Goal: Information Seeking & Learning: Learn about a topic

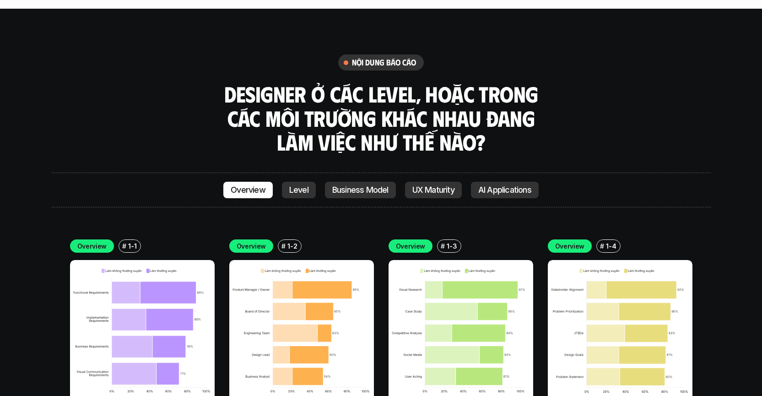
scroll to position [2511, 0]
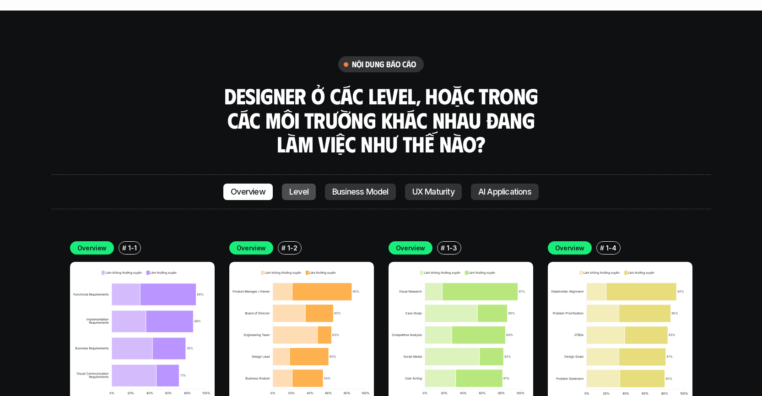
click at [297, 187] on p "Level" at bounding box center [298, 191] width 19 height 9
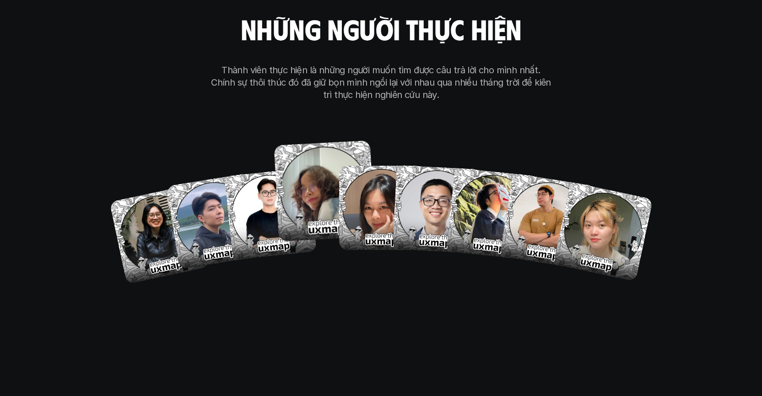
scroll to position [5370, 0]
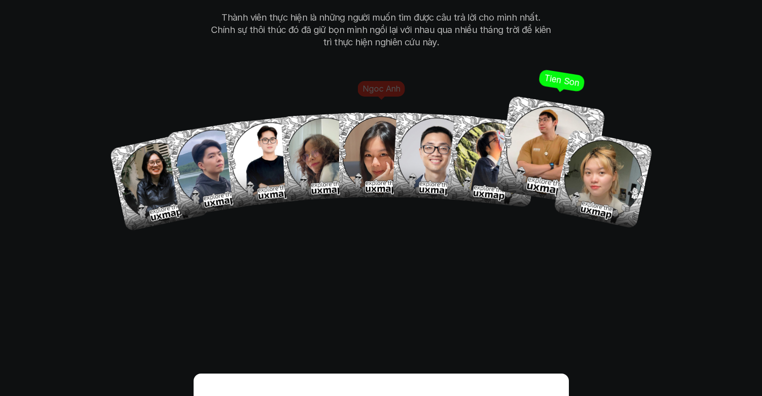
click at [544, 146] on img at bounding box center [551, 151] width 110 height 110
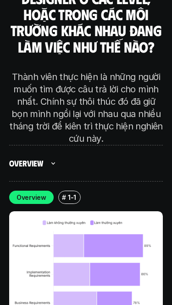
scroll to position [3284, 0]
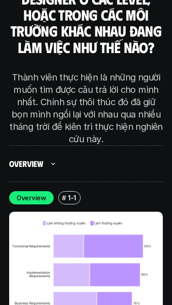
click at [53, 91] on div at bounding box center [86, 152] width 172 height 305
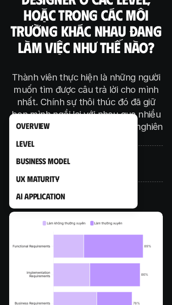
click at [53, 91] on div at bounding box center [86, 152] width 172 height 305
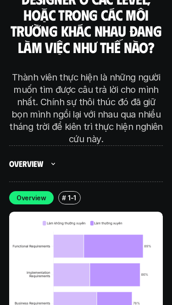
click at [53, 91] on div at bounding box center [86, 152] width 172 height 305
click at [22, 96] on div at bounding box center [86, 152] width 172 height 305
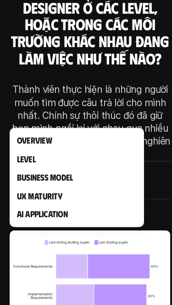
scroll to position [3254, 0]
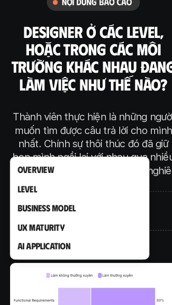
click at [24, 122] on div at bounding box center [86, 152] width 172 height 305
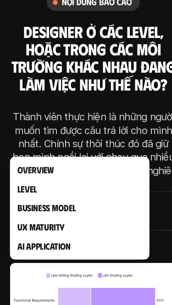
click at [53, 126] on div at bounding box center [86, 152] width 172 height 305
click at [50, 121] on div at bounding box center [86, 152] width 172 height 305
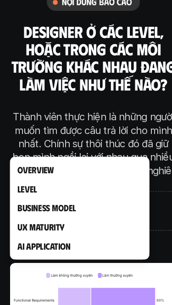
click at [50, 121] on div at bounding box center [86, 152] width 172 height 305
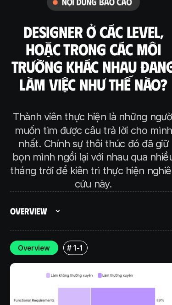
click at [50, 121] on div at bounding box center [86, 152] width 172 height 305
click at [53, 122] on div at bounding box center [86, 152] width 172 height 305
click at [27, 124] on div at bounding box center [86, 152] width 172 height 305
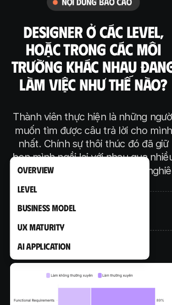
click at [53, 125] on div at bounding box center [86, 152] width 172 height 305
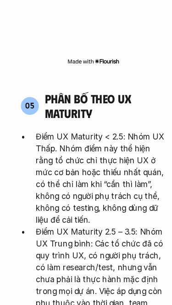
scroll to position [2254, 0]
